Goal: Task Accomplishment & Management: Manage account settings

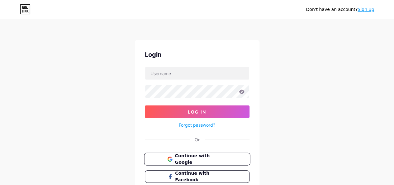
click at [185, 154] on button "Continue with Google" at bounding box center [197, 158] width 106 height 13
click at [194, 157] on span "Continue with Google" at bounding box center [201, 158] width 52 height 13
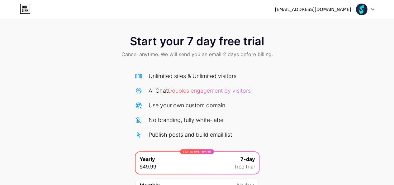
click at [359, 6] on img at bounding box center [361, 9] width 12 height 12
click at [325, 6] on div "sportzfyy@gmail.com" at bounding box center [312, 9] width 76 height 7
click at [325, 11] on div "sportzfyy@gmail.com" at bounding box center [312, 9] width 76 height 7
